Goal: Navigation & Orientation: Find specific page/section

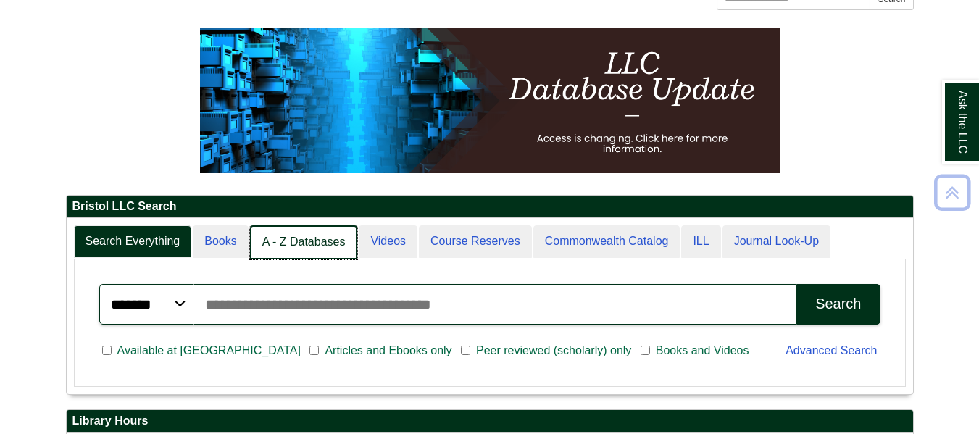
click at [323, 232] on link "A - Z Databases" at bounding box center [304, 242] width 108 height 34
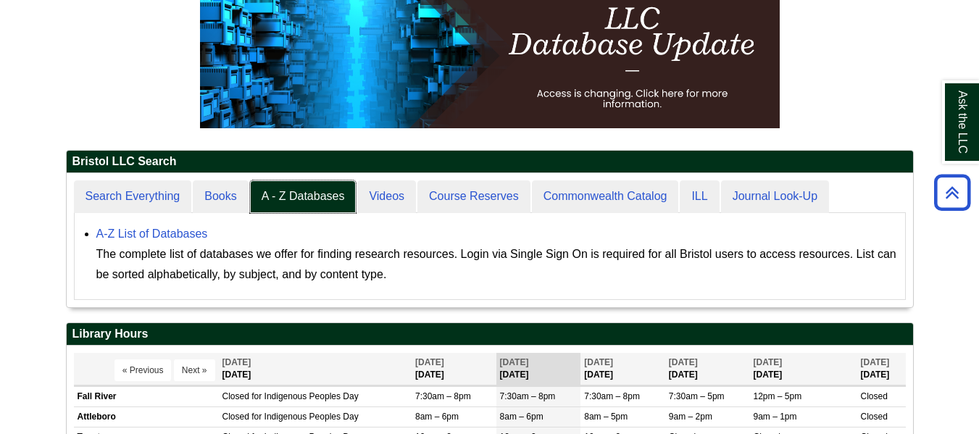
scroll to position [214, 0]
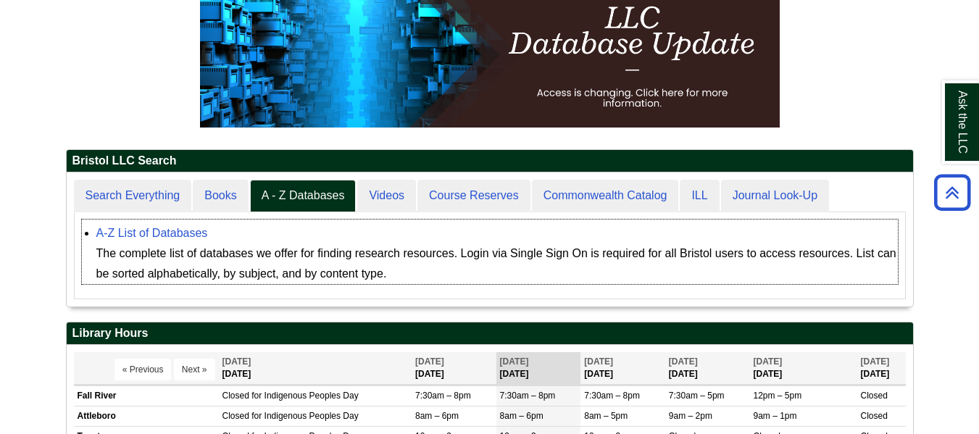
click at [193, 246] on div "The complete list of databases we offer for finding research resources. Login v…" at bounding box center [496, 263] width 801 height 41
click at [190, 240] on div "A-Z List of Databases The complete list of databases we offer for finding resea…" at bounding box center [496, 253] width 801 height 61
click at [183, 231] on link "A-Z List of Databases" at bounding box center [152, 233] width 112 height 12
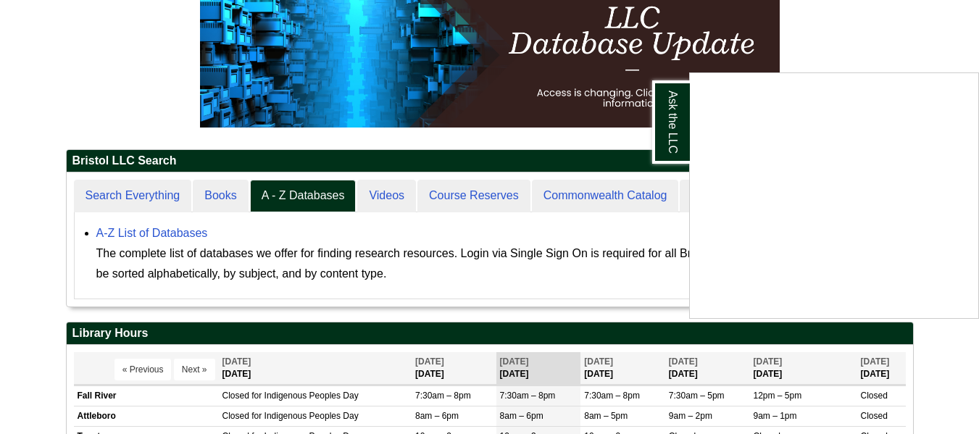
click at [140, 93] on div "Ask the LLC" at bounding box center [489, 217] width 979 height 434
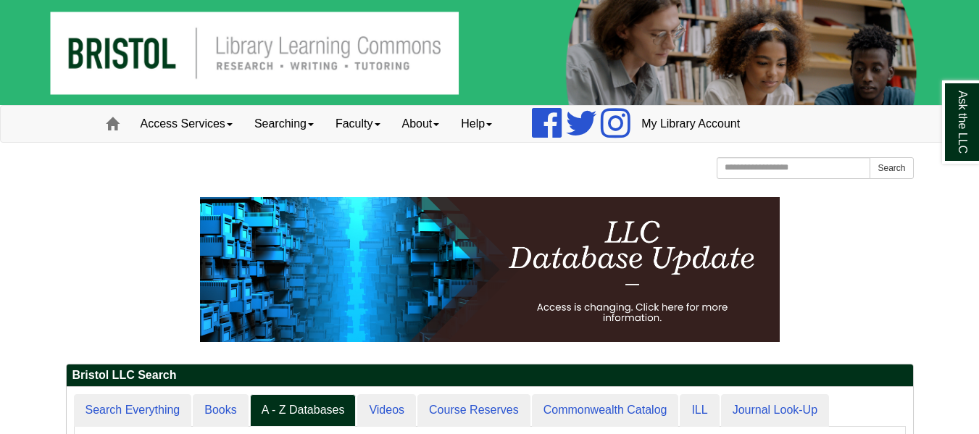
scroll to position [88, 0]
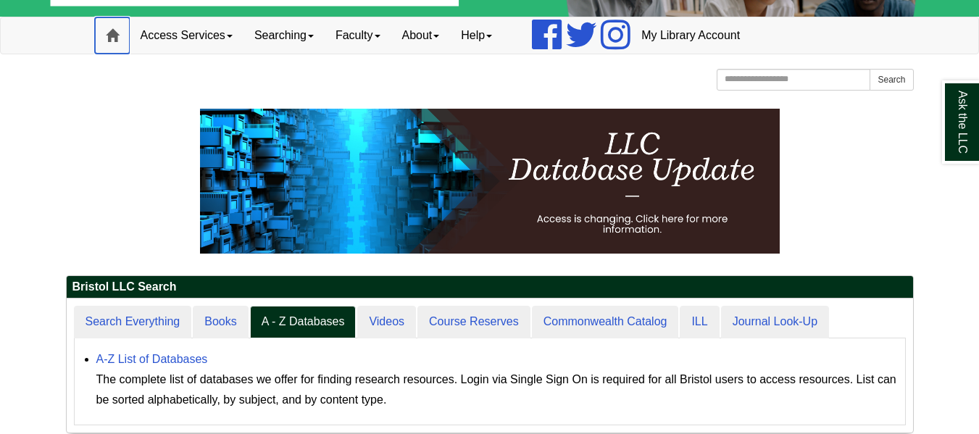
click at [114, 32] on span at bounding box center [112, 35] width 13 height 13
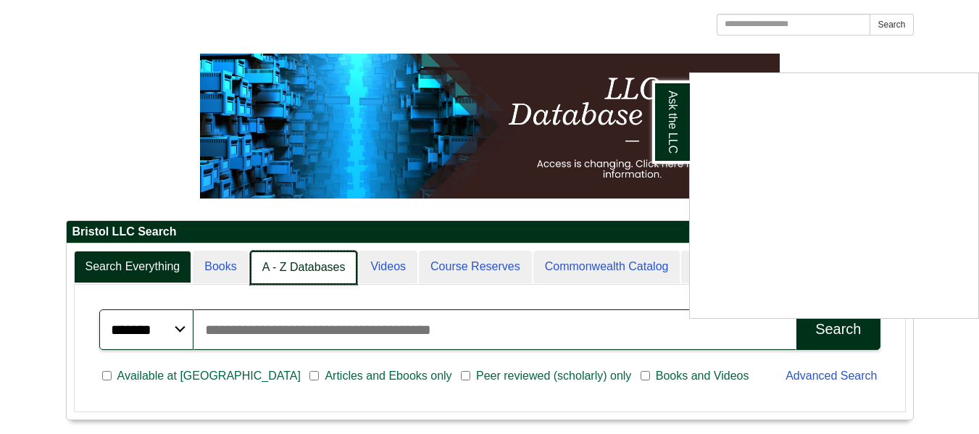
scroll to position [175, 846]
drag, startPoint x: 281, startPoint y: 265, endPoint x: 265, endPoint y: 267, distance: 16.0
click at [265, 267] on div "Ask the LLC" at bounding box center [489, 217] width 979 height 434
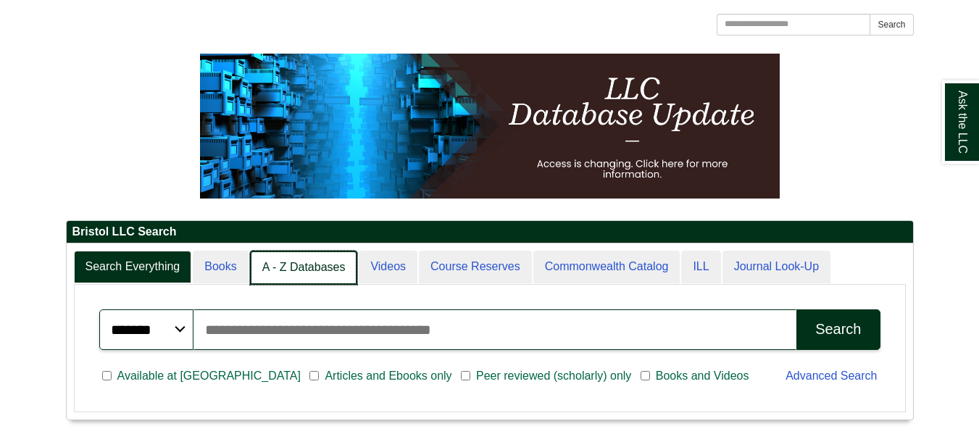
scroll to position [176, 846]
click at [259, 266] on link "A - Z Databases" at bounding box center [304, 268] width 108 height 34
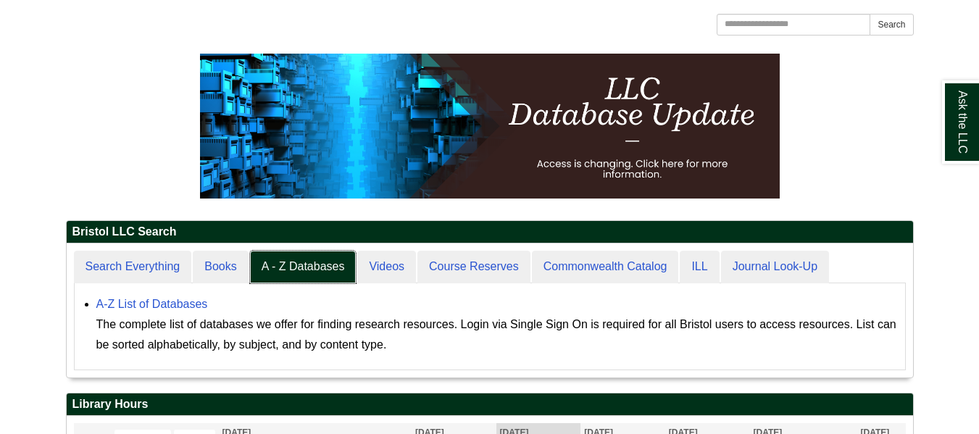
scroll to position [134, 846]
click at [193, 296] on div "A-Z List of Databases The complete list of databases we offer for finding resea…" at bounding box center [496, 324] width 801 height 61
click at [195, 311] on div "A-Z List of Databases The complete list of databases we offer for finding resea…" at bounding box center [496, 324] width 801 height 61
click at [188, 301] on link "A-Z List of Databases" at bounding box center [152, 304] width 112 height 12
